Goal: Task Accomplishment & Management: Manage account settings

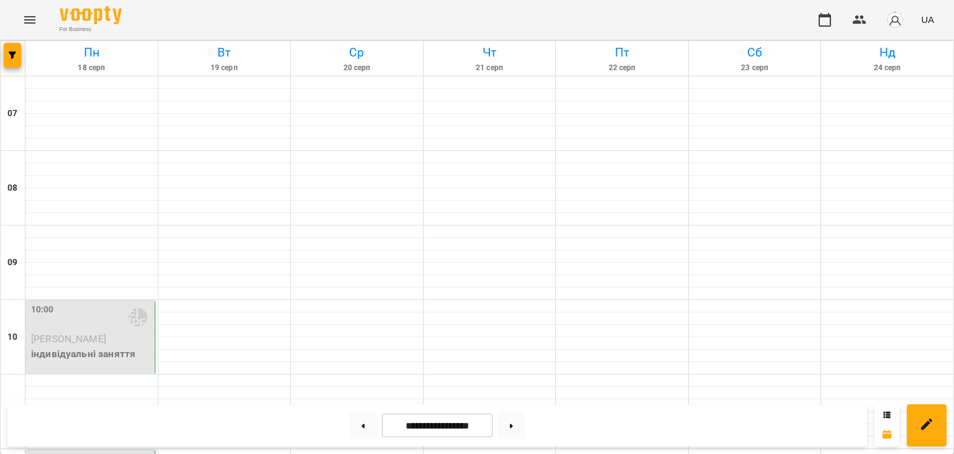
scroll to position [447, 0]
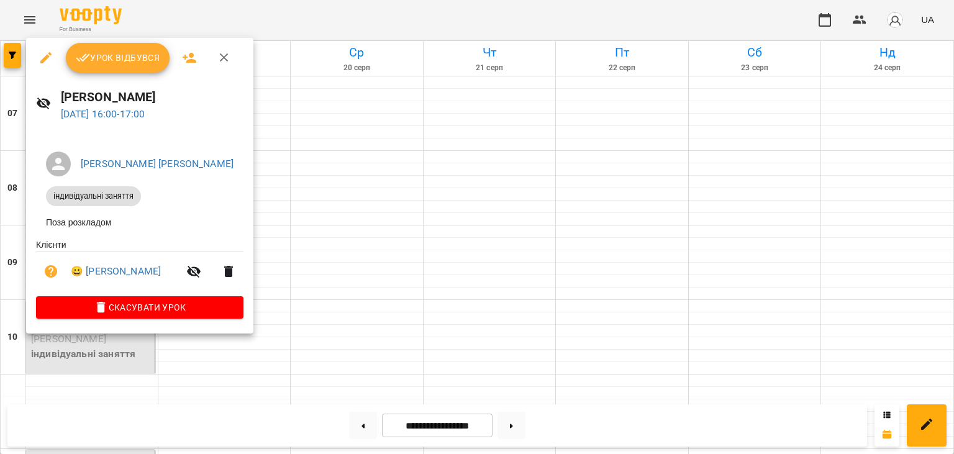
click at [47, 61] on icon "button" at bounding box center [46, 57] width 15 height 15
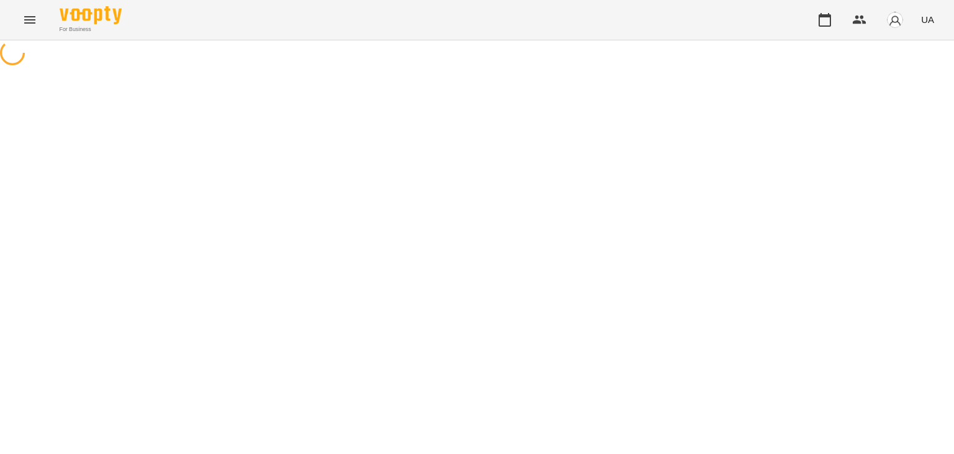
select select "**********"
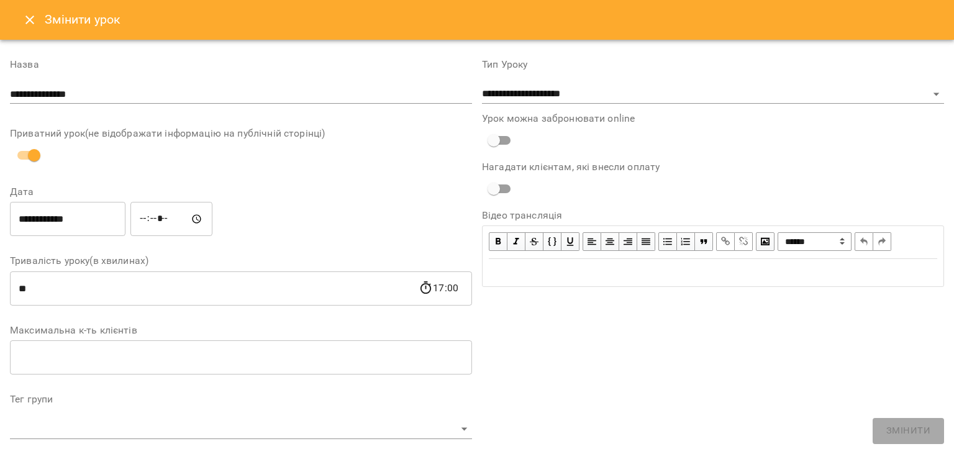
click at [191, 217] on input "*****" at bounding box center [171, 219] width 82 height 35
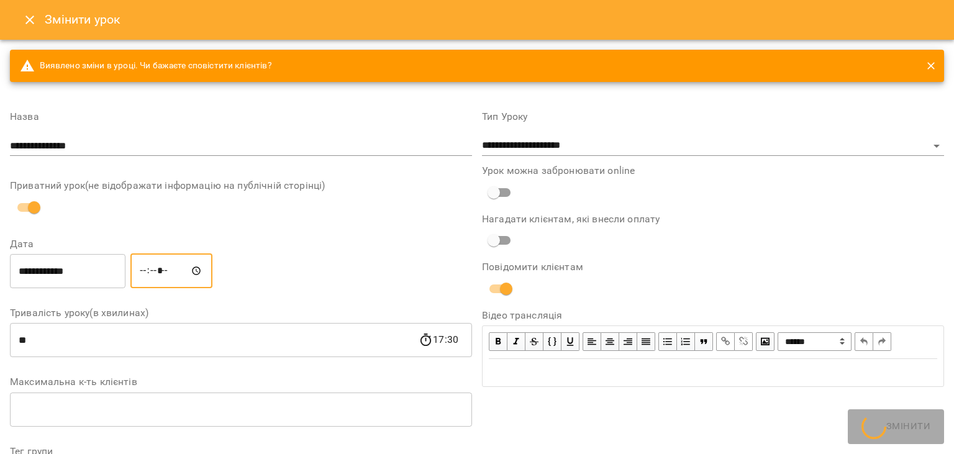
click at [170, 272] on input "*****" at bounding box center [171, 271] width 82 height 35
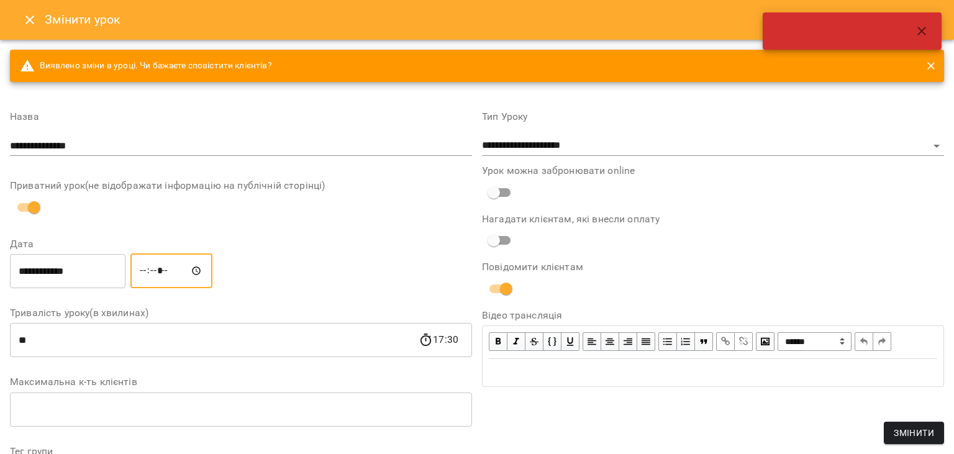
click at [170, 272] on input "*****" at bounding box center [171, 271] width 82 height 35
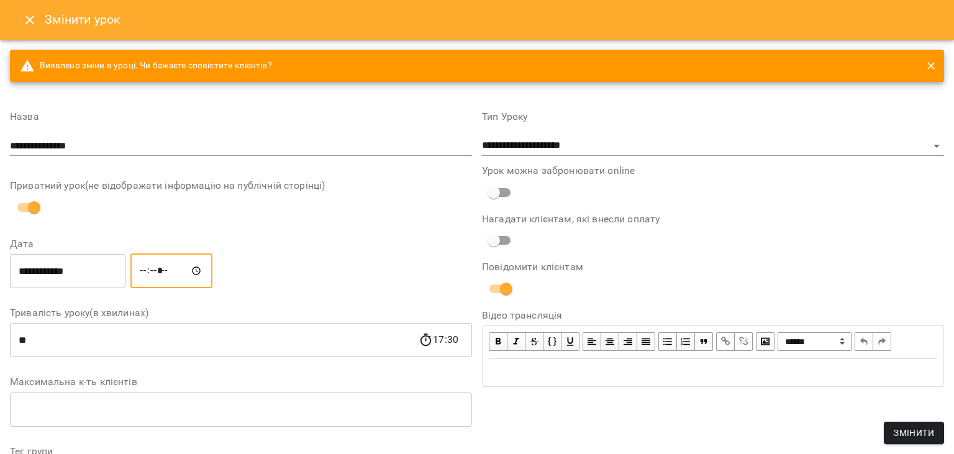
type input "*****"
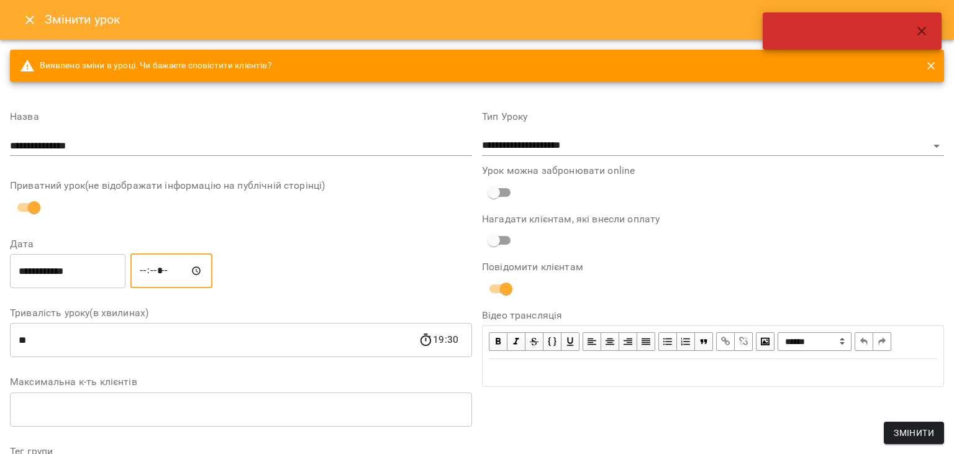
click at [921, 30] on icon "button" at bounding box center [922, 31] width 9 height 9
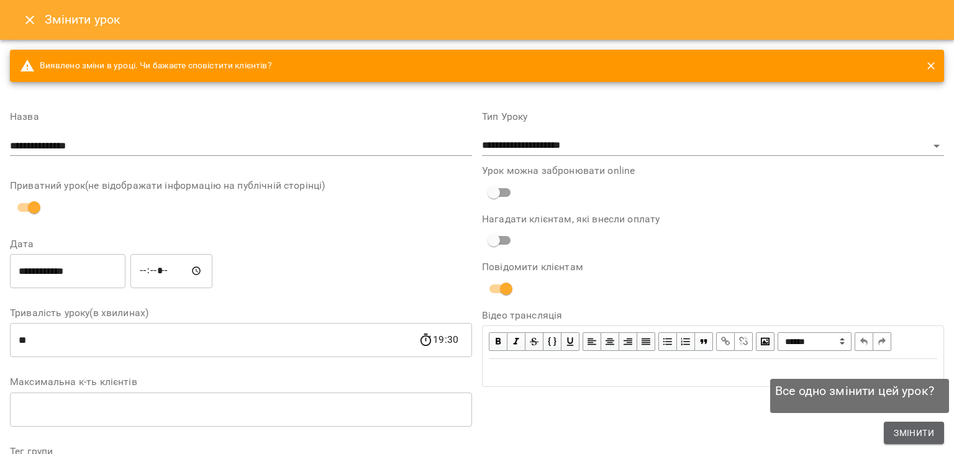
click at [912, 435] on span "Змінити" at bounding box center [914, 433] width 40 height 15
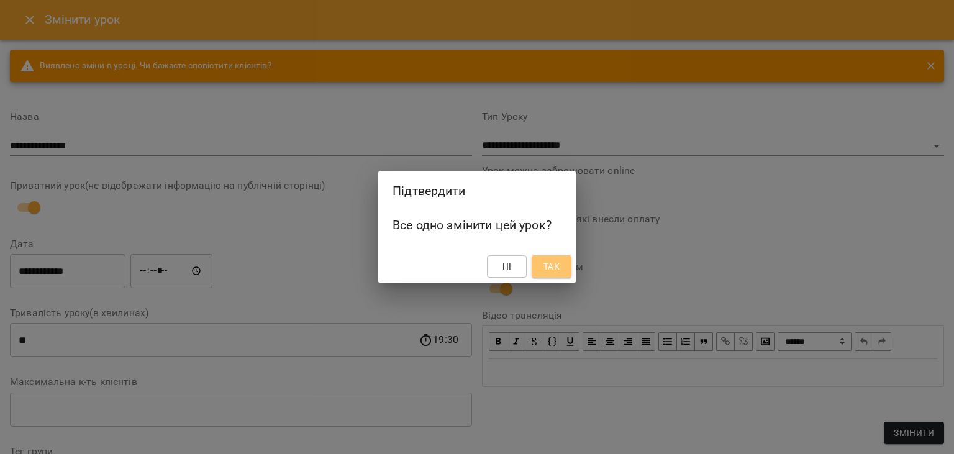
click at [561, 270] on span "Так" at bounding box center [552, 266] width 20 height 15
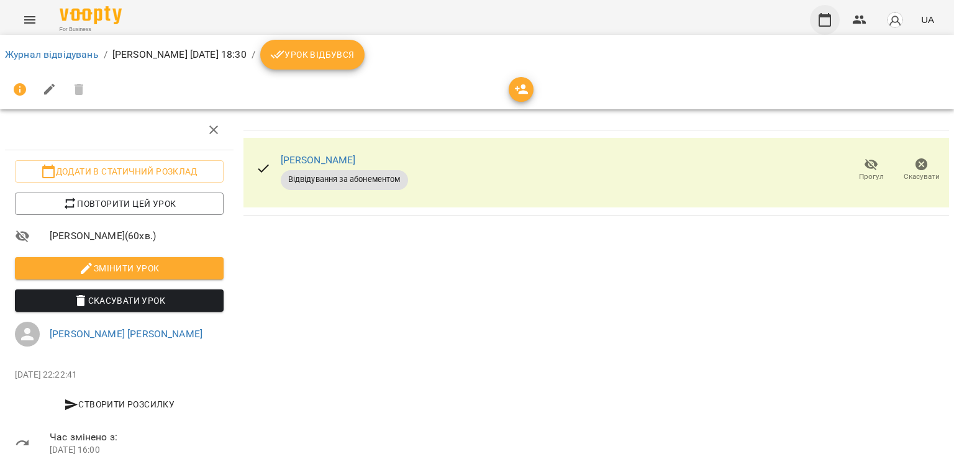
click at [822, 16] on icon "button" at bounding box center [825, 20] width 12 height 14
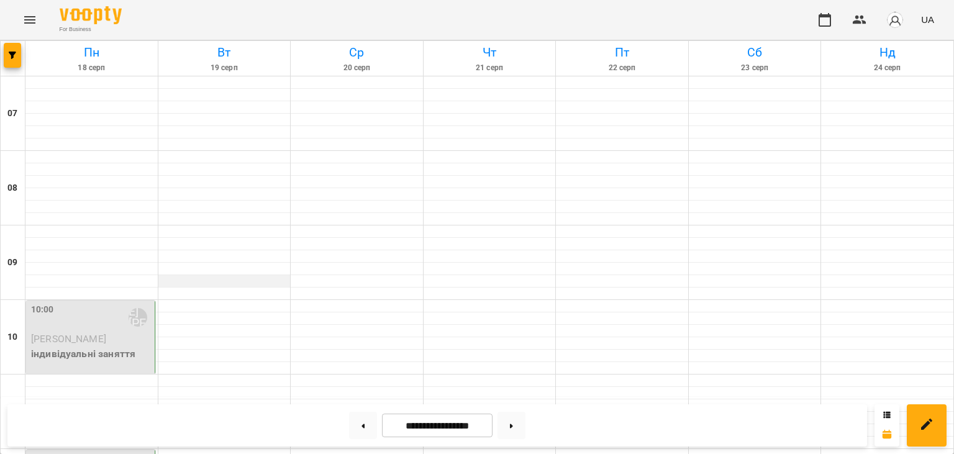
scroll to position [84, 0]
click at [88, 333] on span "[PERSON_NAME]" at bounding box center [68, 339] width 75 height 12
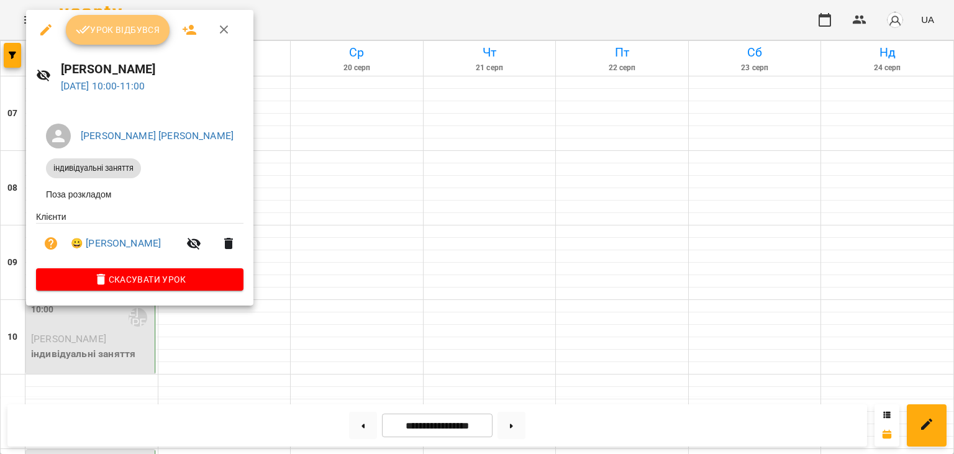
click at [144, 32] on span "Урок відбувся" at bounding box center [118, 29] width 85 height 15
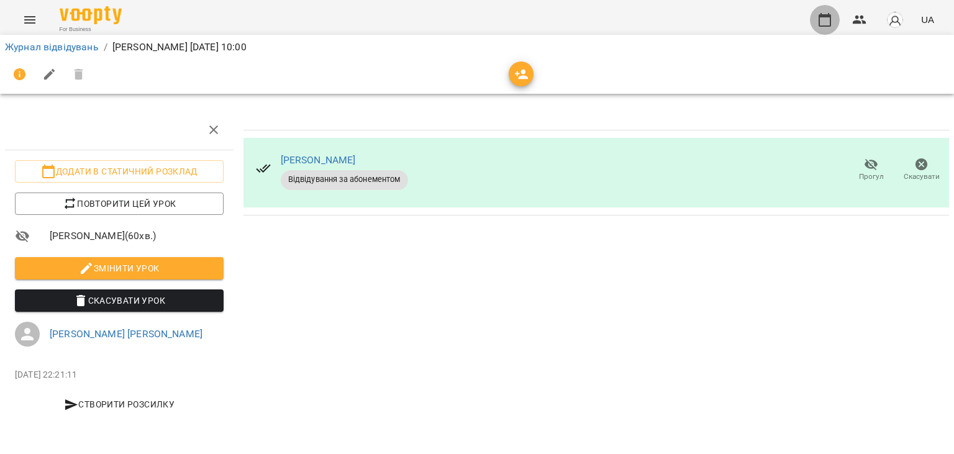
click at [826, 25] on icon "button" at bounding box center [825, 20] width 12 height 14
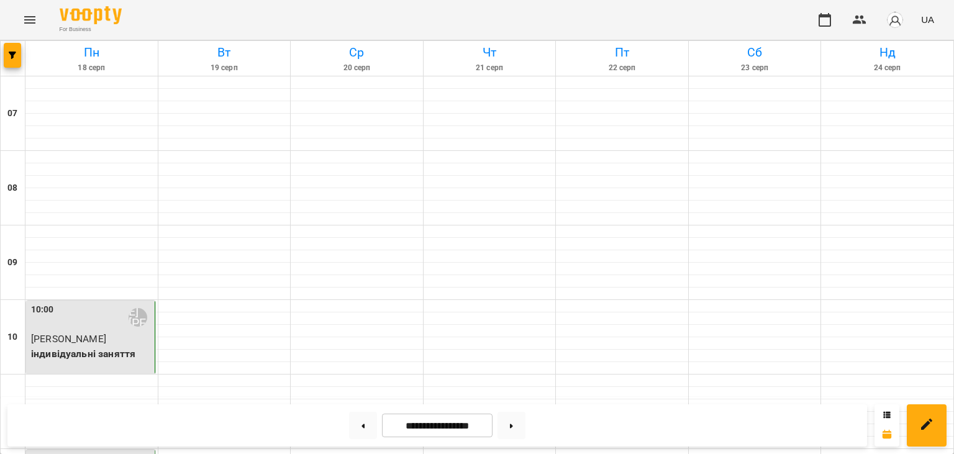
scroll to position [145, 0]
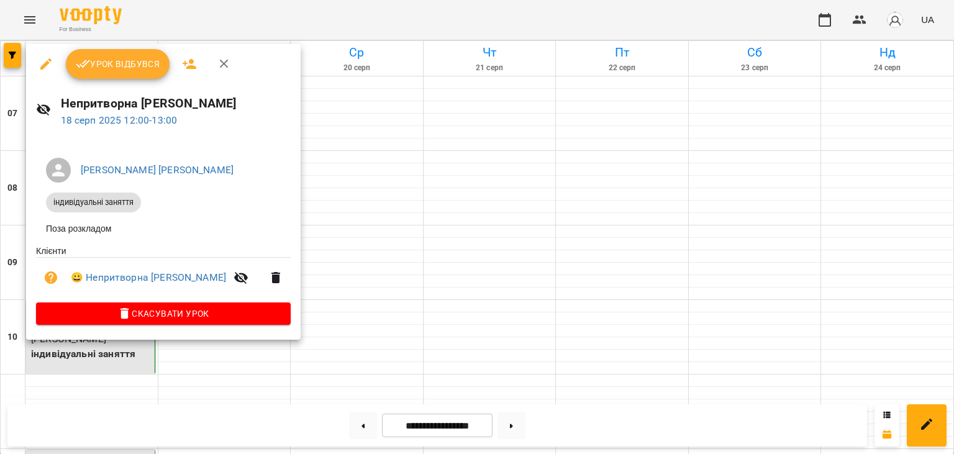
click at [135, 65] on span "Урок відбувся" at bounding box center [118, 64] width 85 height 15
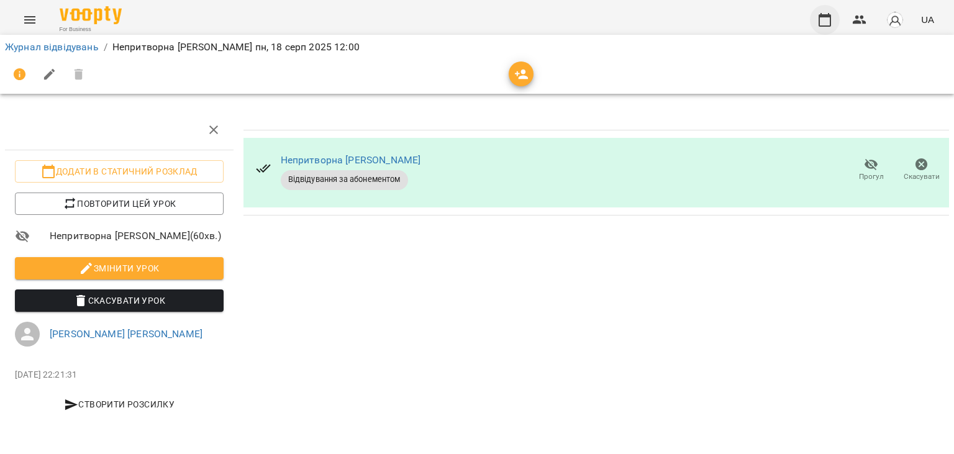
click at [831, 14] on icon "button" at bounding box center [825, 19] width 15 height 15
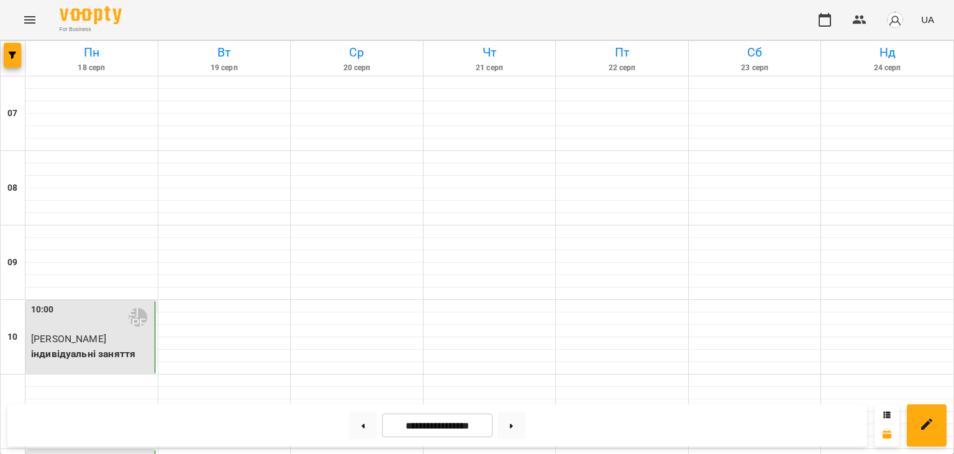
scroll to position [448, 0]
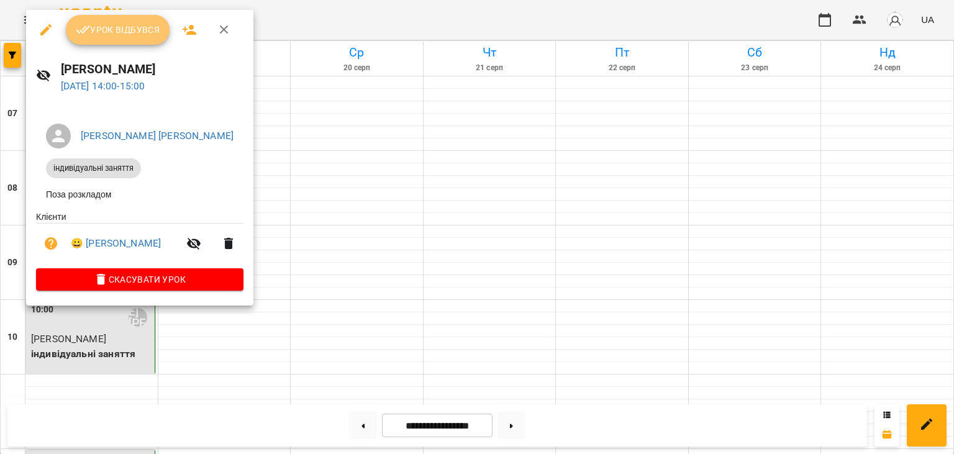
click at [133, 30] on span "Урок відбувся" at bounding box center [118, 29] width 85 height 15
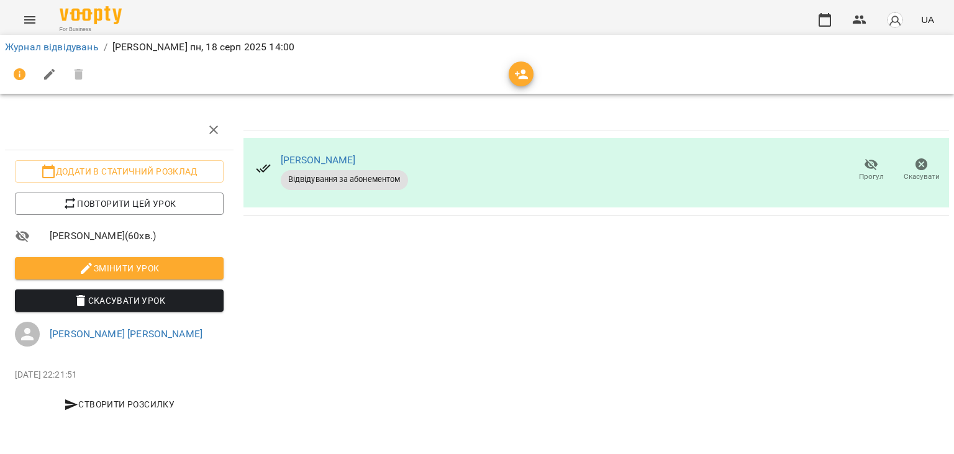
click at [813, 22] on button "button" at bounding box center [825, 20] width 30 height 30
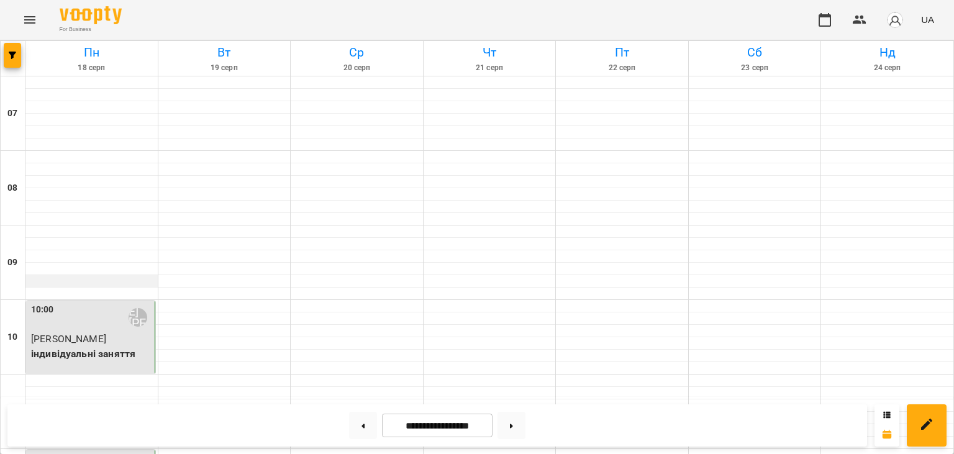
scroll to position [541, 0]
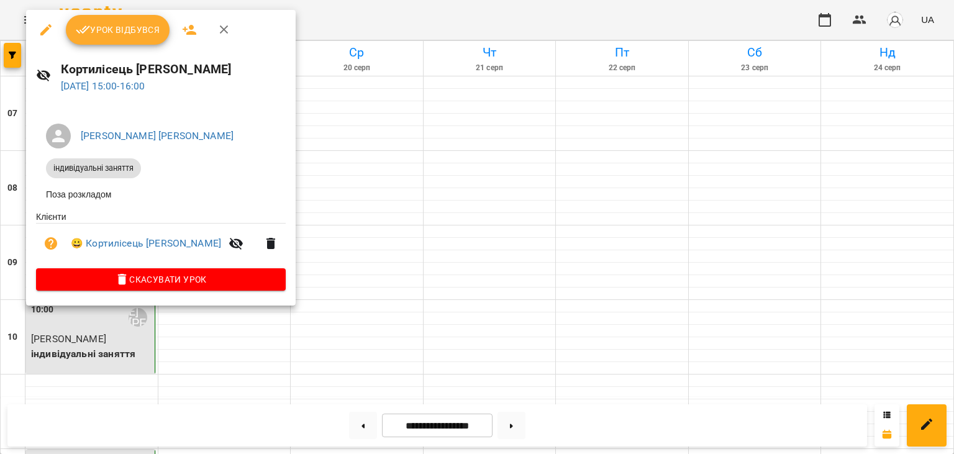
click at [110, 45] on div "Урок відбувся" at bounding box center [161, 30] width 270 height 40
click at [132, 34] on span "Урок відбувся" at bounding box center [118, 29] width 85 height 15
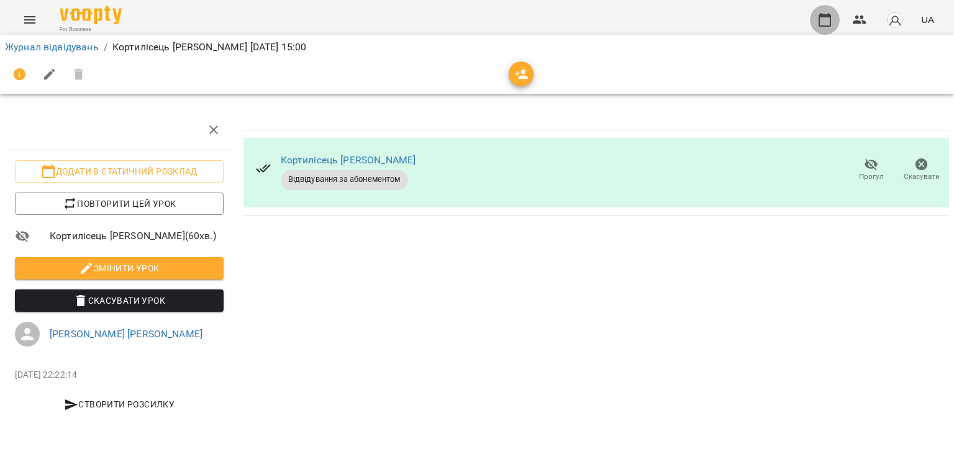
click at [815, 16] on button "button" at bounding box center [825, 20] width 30 height 30
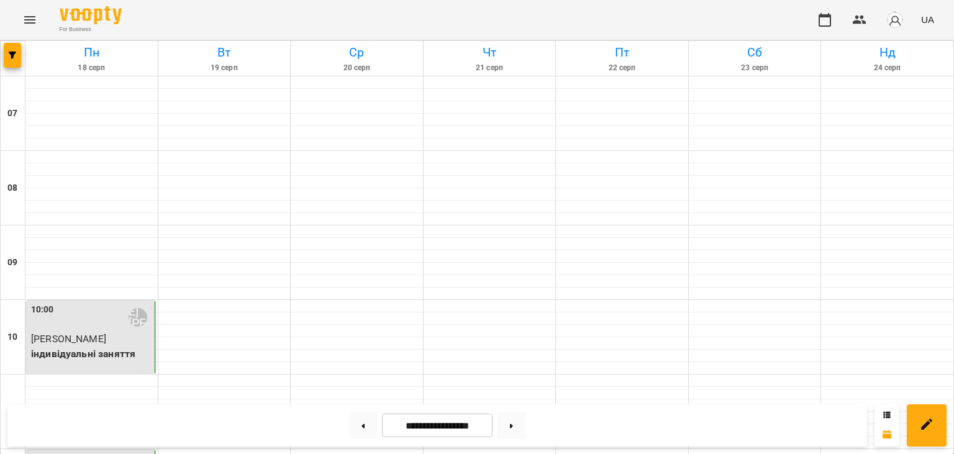
scroll to position [795, 0]
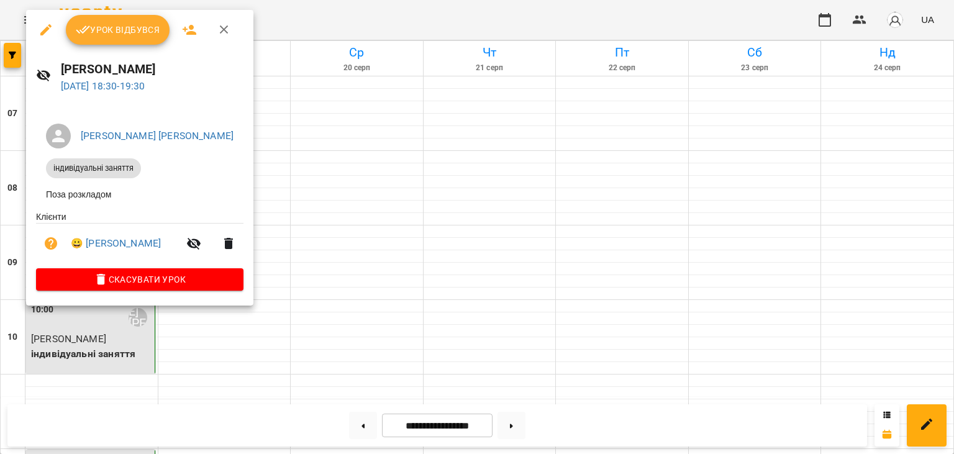
click at [121, 42] on button "Урок відбувся" at bounding box center [118, 30] width 104 height 30
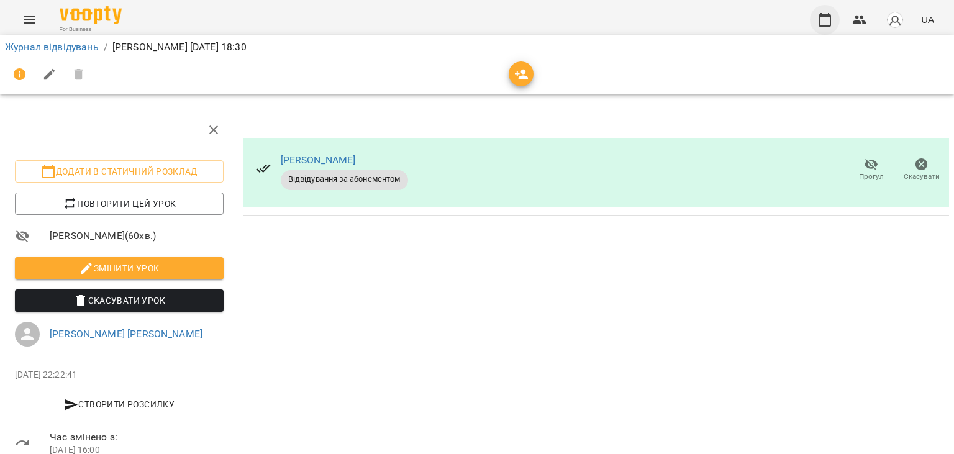
click at [827, 24] on icon "button" at bounding box center [825, 19] width 15 height 15
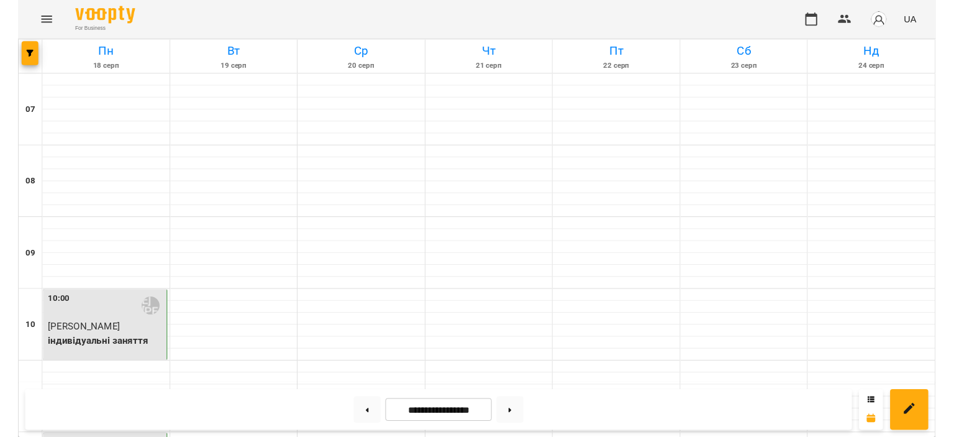
scroll to position [449, 0]
